Goal: Task Accomplishment & Management: Manage account settings

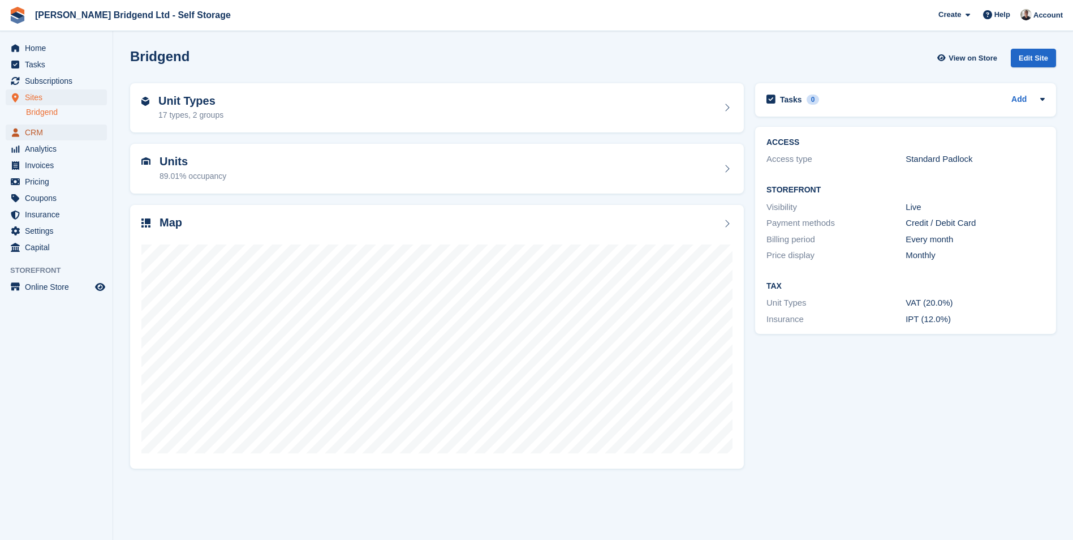
click at [59, 127] on span "CRM" at bounding box center [59, 132] width 68 height 16
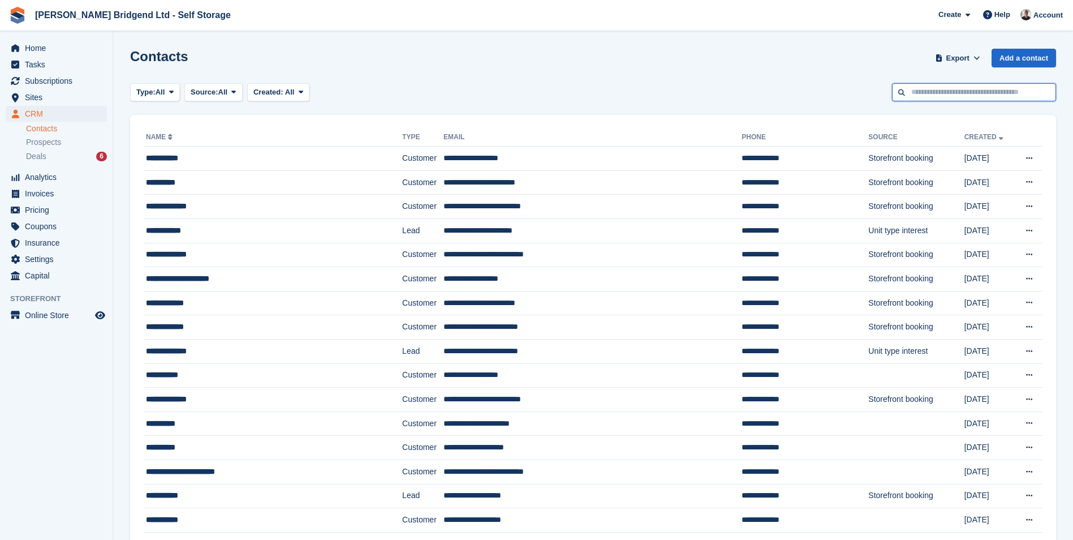
click at [944, 100] on input "text" at bounding box center [974, 92] width 164 height 19
type input "****"
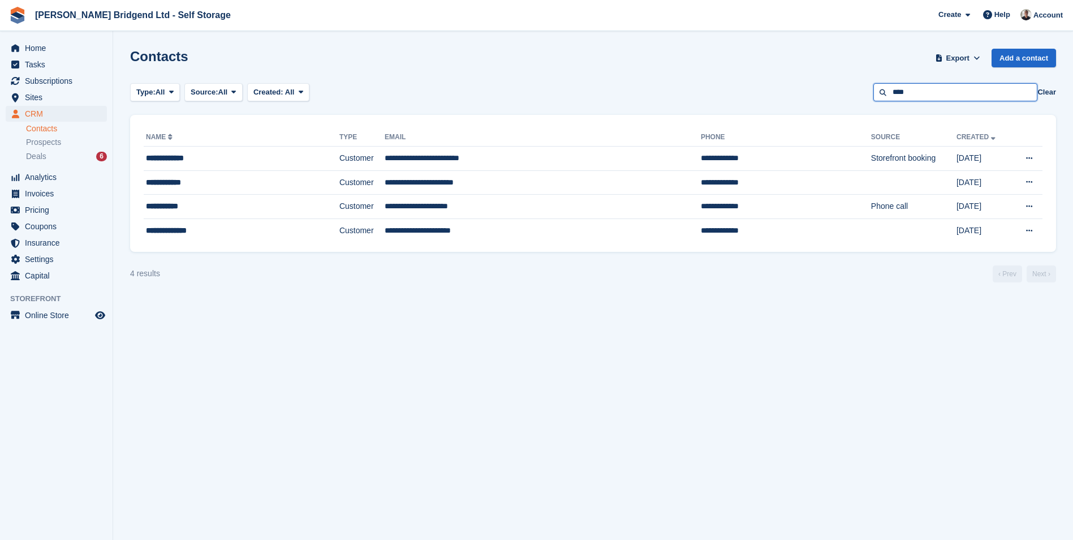
drag, startPoint x: 937, startPoint y: 87, endPoint x: 882, endPoint y: 96, distance: 55.5
click at [882, 96] on input "****" at bounding box center [956, 92] width 164 height 19
type input "******"
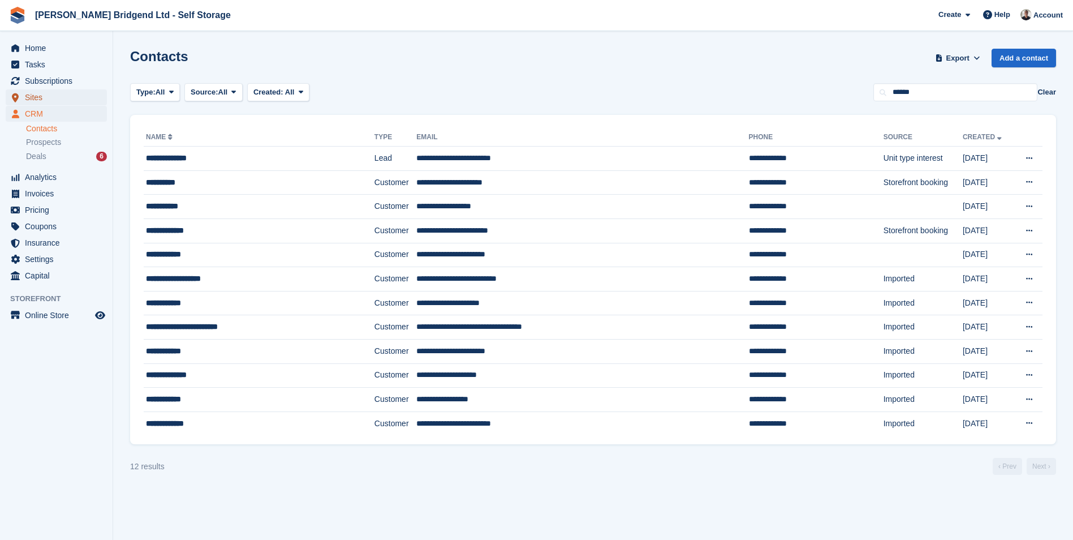
click at [59, 99] on span "Sites" at bounding box center [59, 97] width 68 height 16
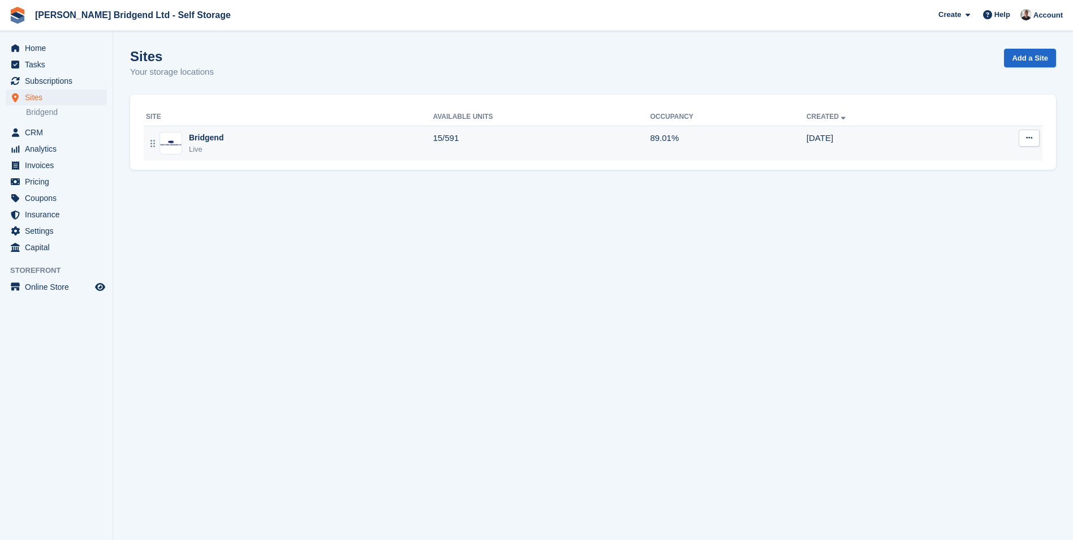
click at [274, 138] on div "Bridgend Live" at bounding box center [289, 143] width 287 height 23
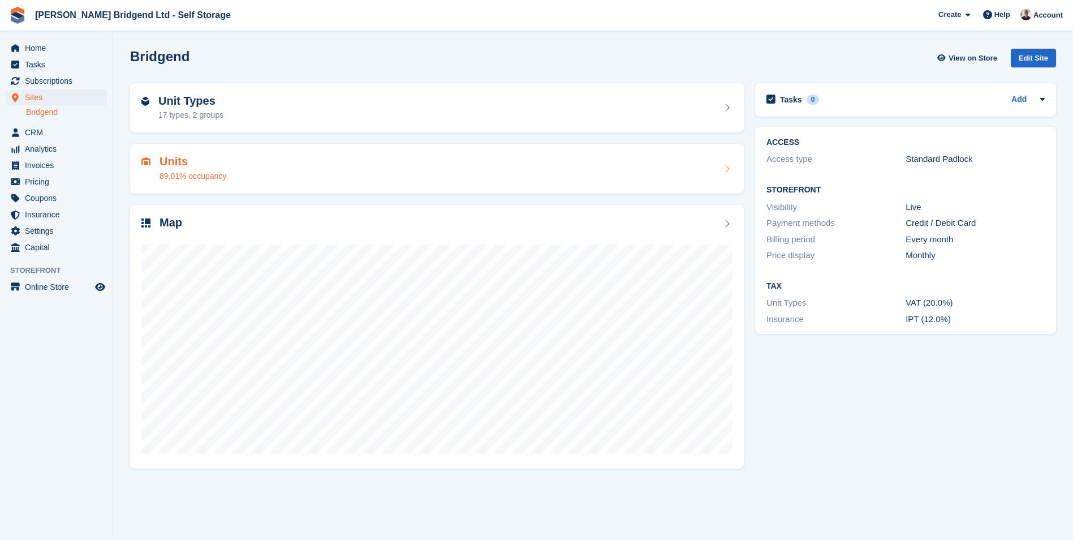
click at [187, 156] on h2 "Units" at bounding box center [193, 161] width 67 height 13
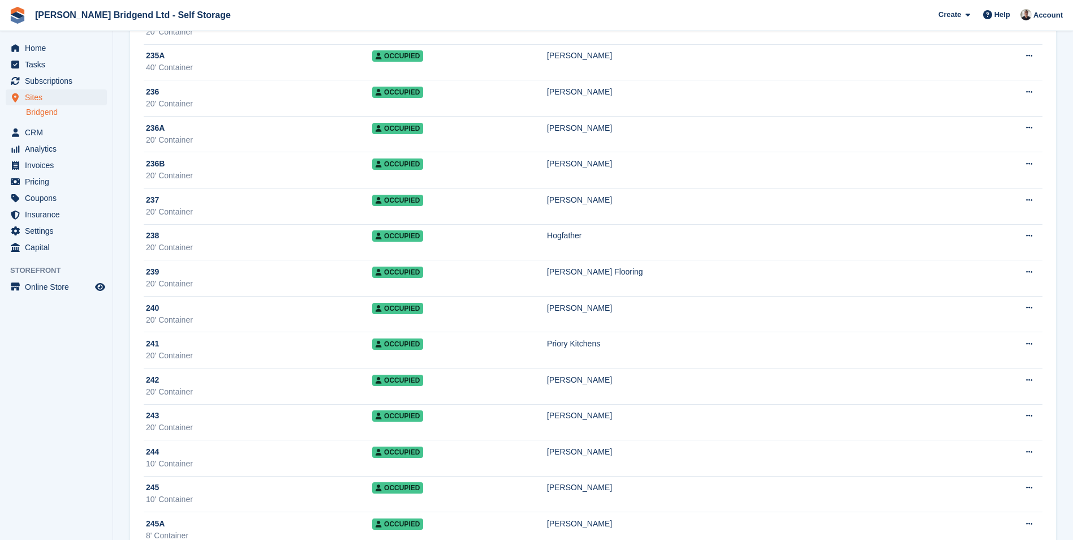
scroll to position [5771, 0]
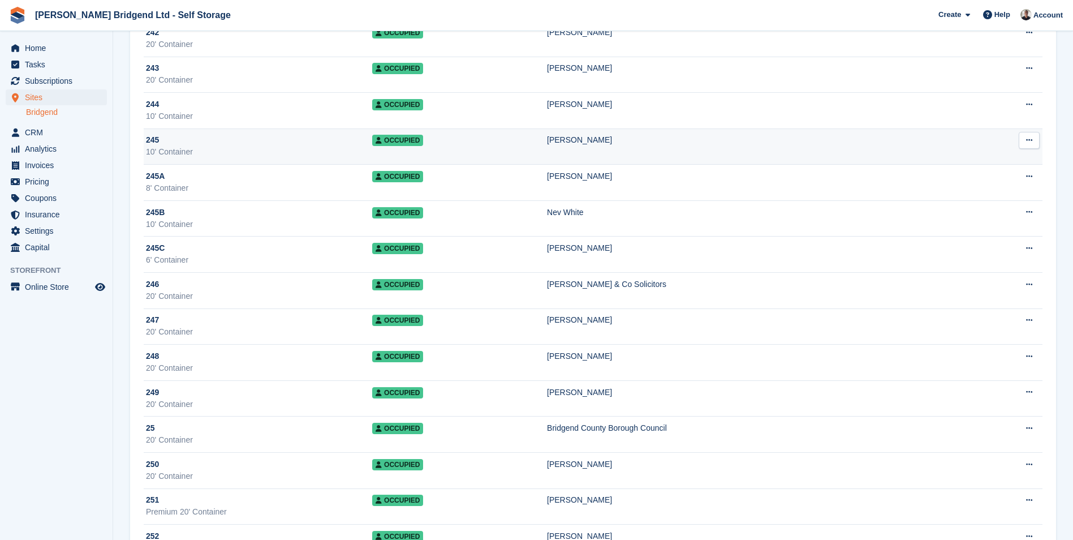
click at [647, 145] on div "Julie Morgan" at bounding box center [762, 140] width 431 height 12
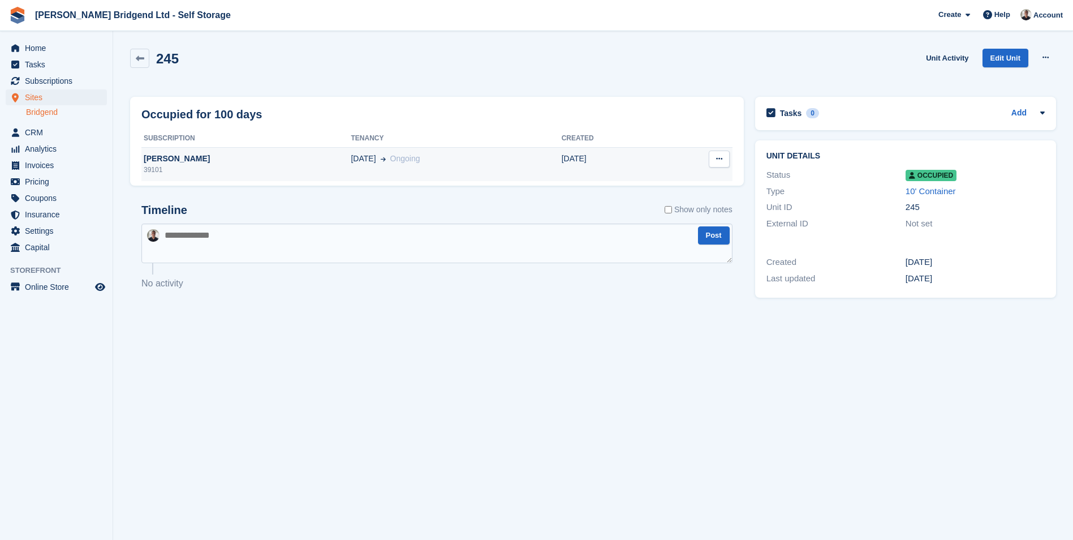
click at [390, 163] on div "02 May Ongoing" at bounding box center [456, 159] width 210 height 12
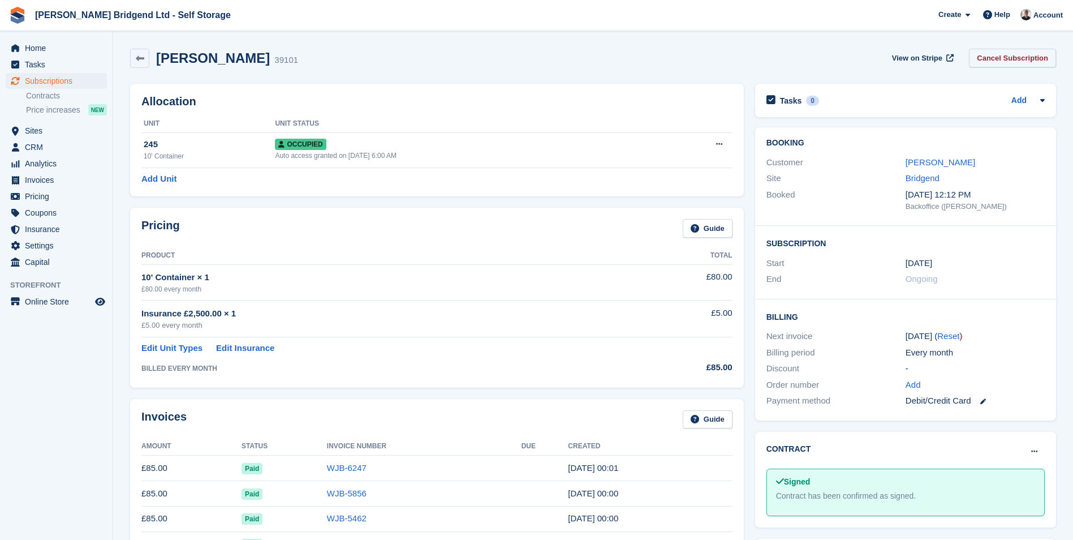
click at [1006, 65] on link "Cancel Subscription" at bounding box center [1012, 58] width 87 height 19
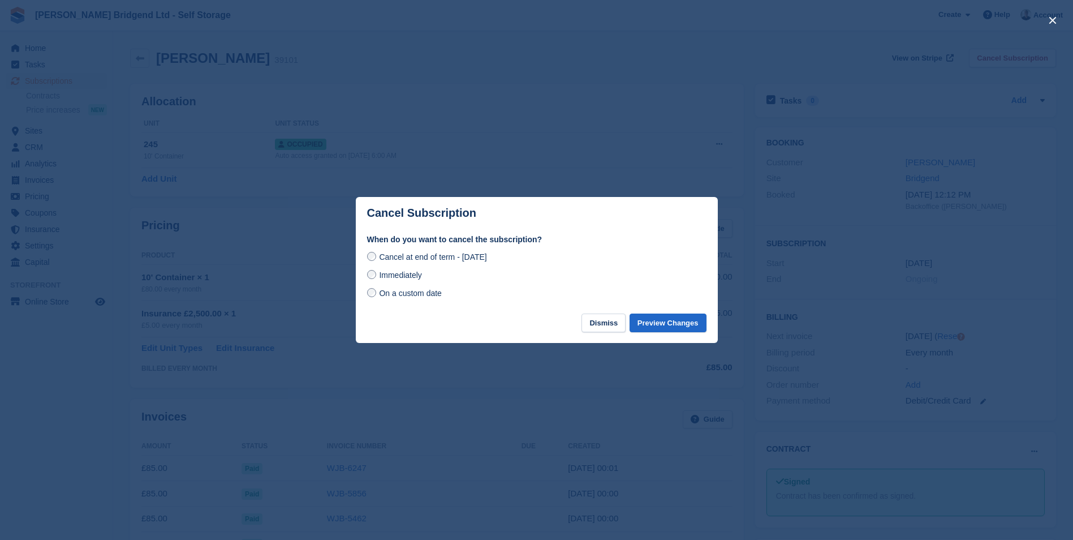
click at [412, 276] on span "Immediately" at bounding box center [400, 274] width 42 height 9
click at [691, 323] on button "Preview Changes" at bounding box center [668, 322] width 77 height 19
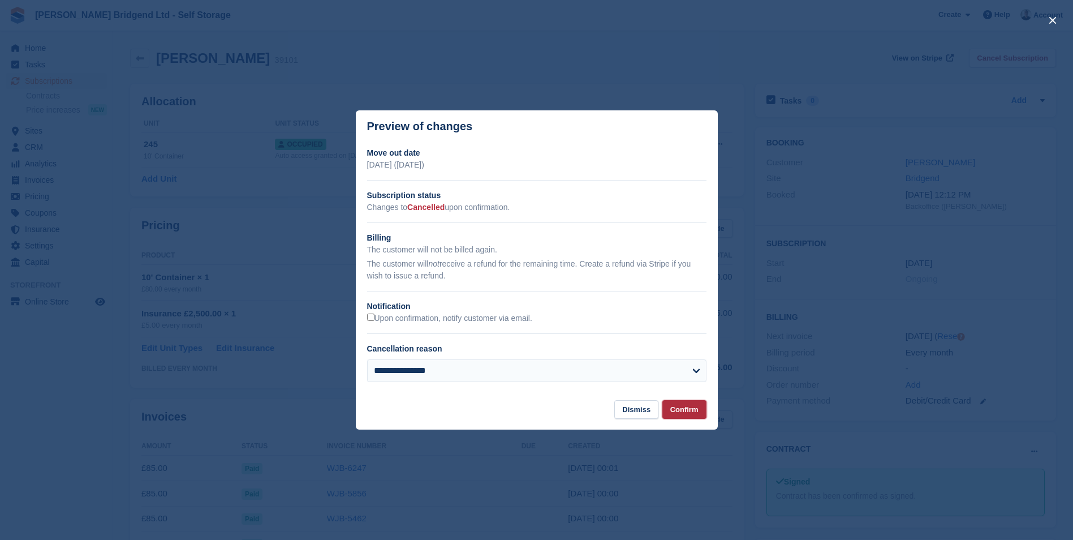
click at [685, 405] on button "Confirm" at bounding box center [685, 409] width 44 height 19
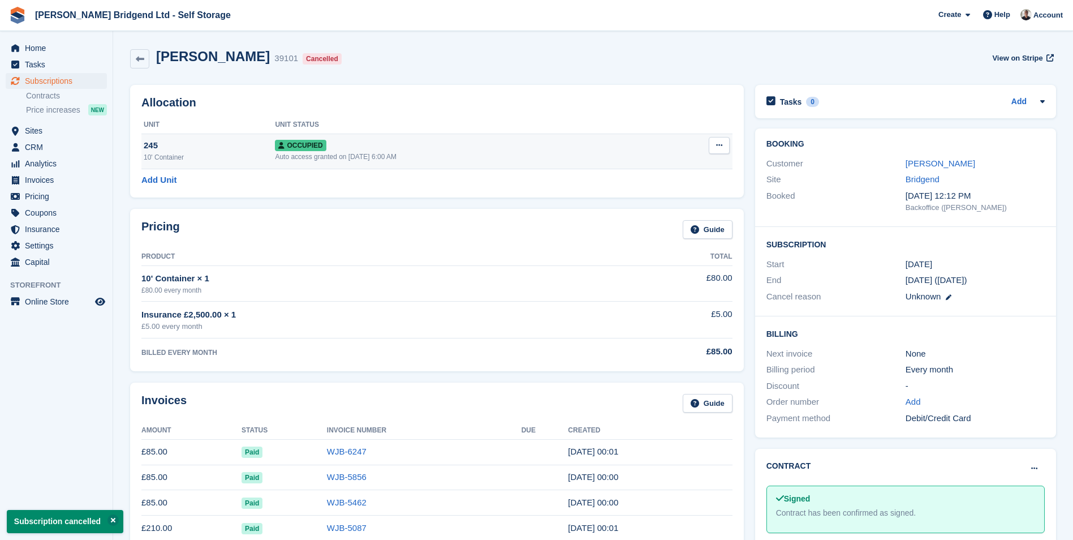
click at [722, 140] on button at bounding box center [719, 145] width 21 height 17
click at [647, 204] on p "Deallocate" at bounding box center [675, 206] width 98 height 15
